Goal: Check status: Check status

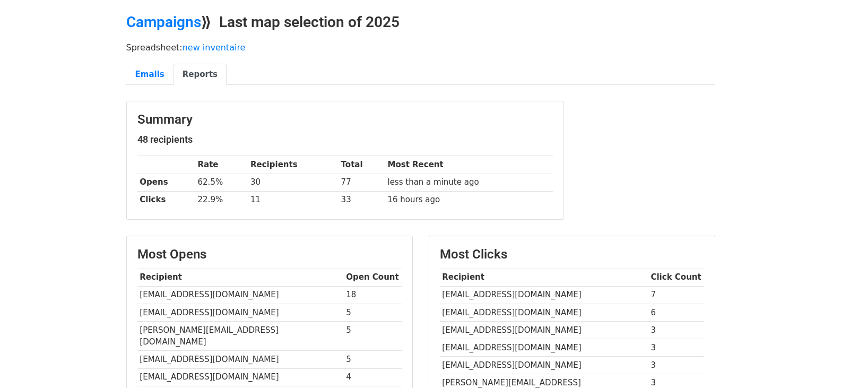
scroll to position [37, 0]
click at [156, 74] on link "Emails" at bounding box center [149, 74] width 47 height 22
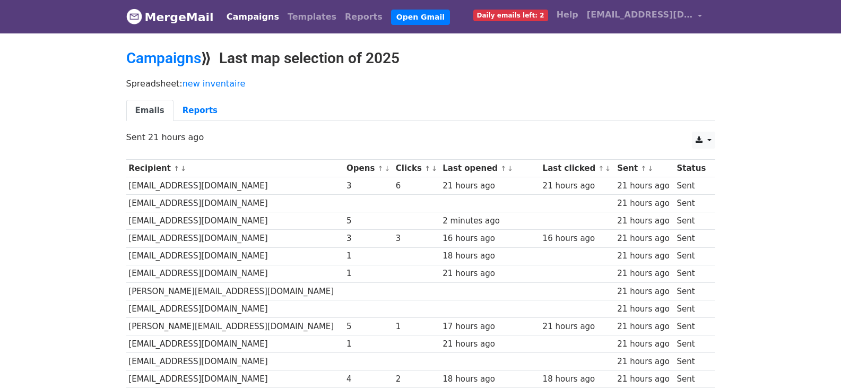
click at [432, 169] on link "↓" at bounding box center [435, 169] width 6 height 8
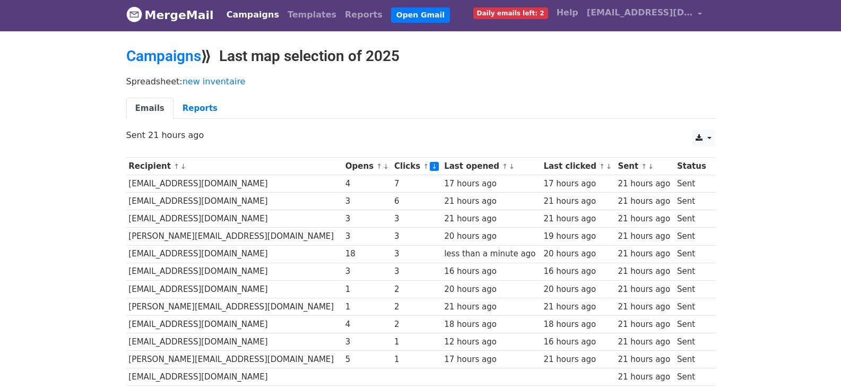
scroll to position [3, 0]
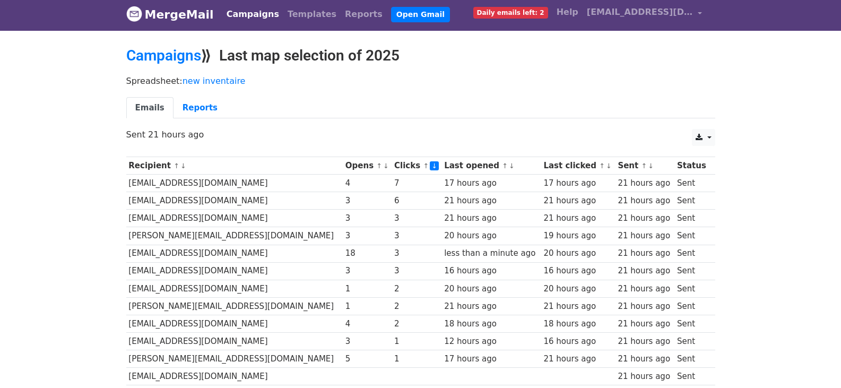
click at [509, 168] on link "↓" at bounding box center [512, 166] width 6 height 8
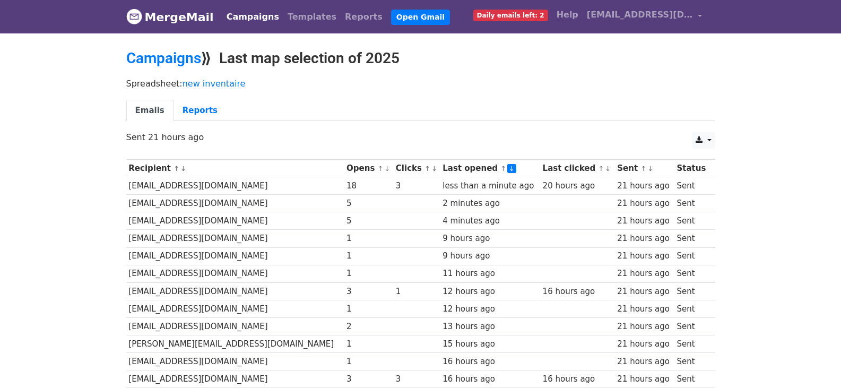
click at [605, 170] on link "↓" at bounding box center [608, 169] width 6 height 8
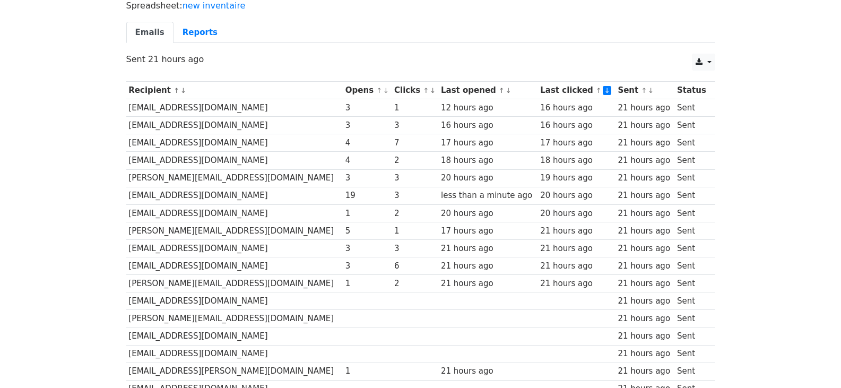
scroll to position [79, 0]
click at [430, 91] on link "↓" at bounding box center [433, 90] width 6 height 8
